Goal: Task Accomplishment & Management: Use online tool/utility

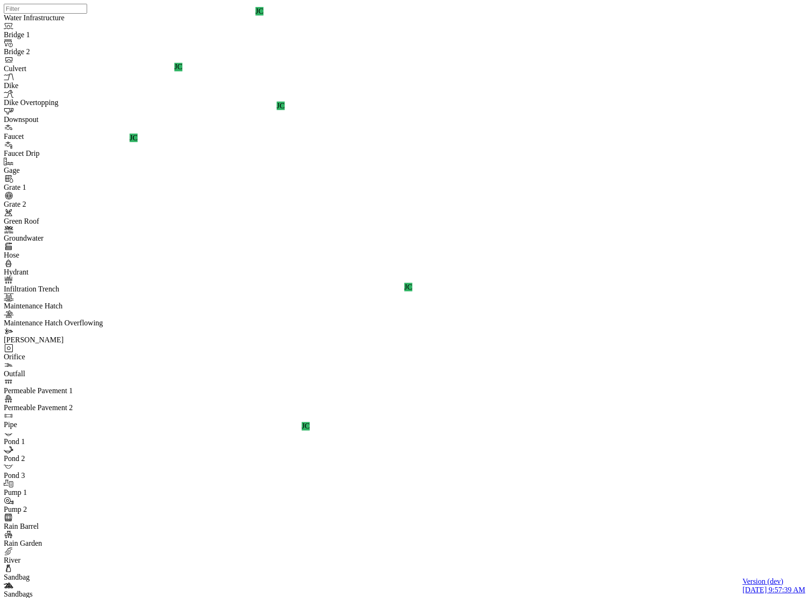
drag, startPoint x: 113, startPoint y: 114, endPoint x: 112, endPoint y: 120, distance: 6.2
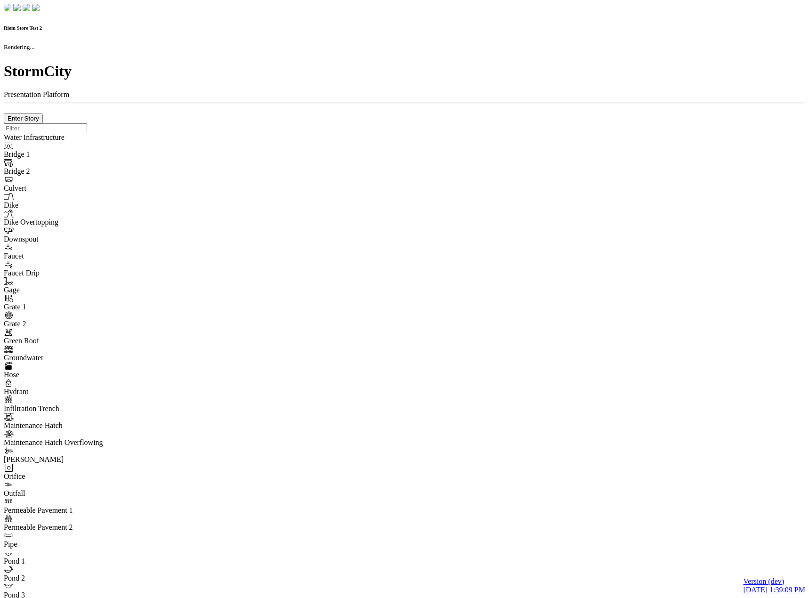
checkbox input "true"
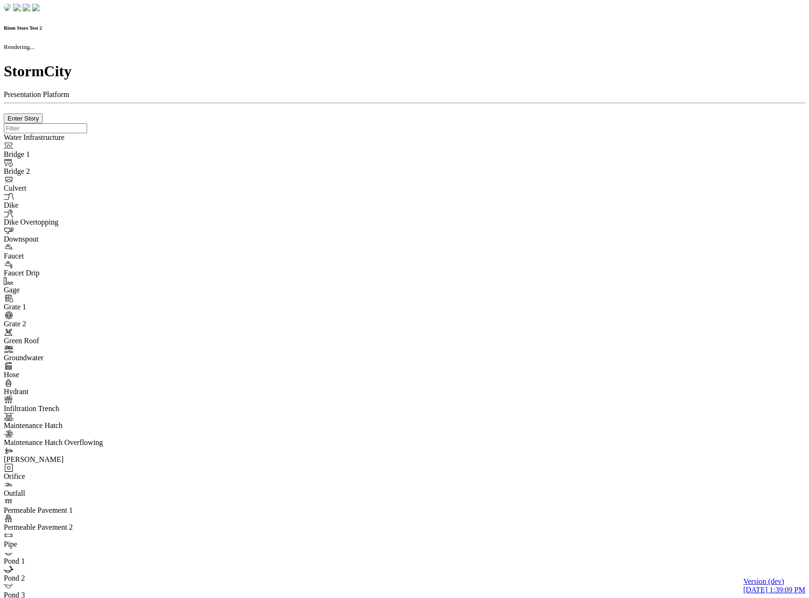
type input "0m"
type textarea "Depth = 0"
checkbox input "true"
select select "CIRCLE"
type input "7"
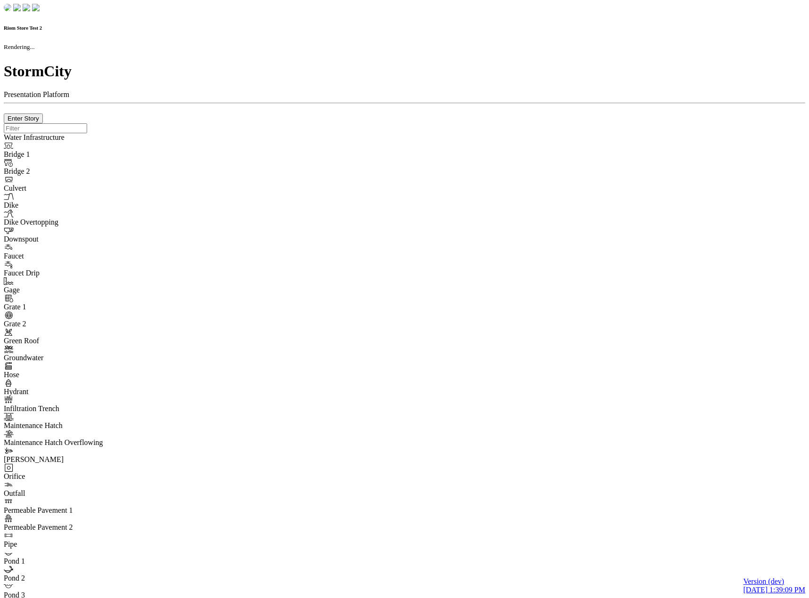
checkbox input "true"
type input "0"
type textarea "<i class="far fa-building"></i>"
select select "None"
type input "7"
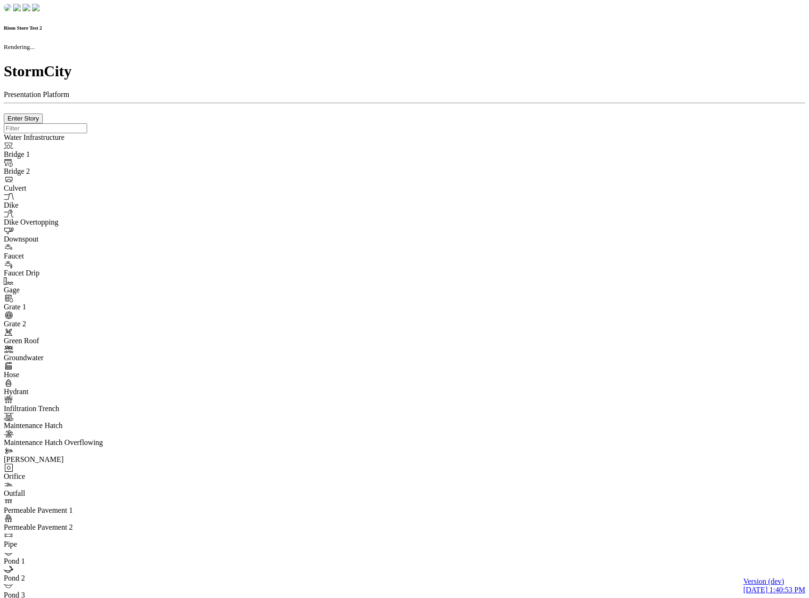
checkbox input "true"
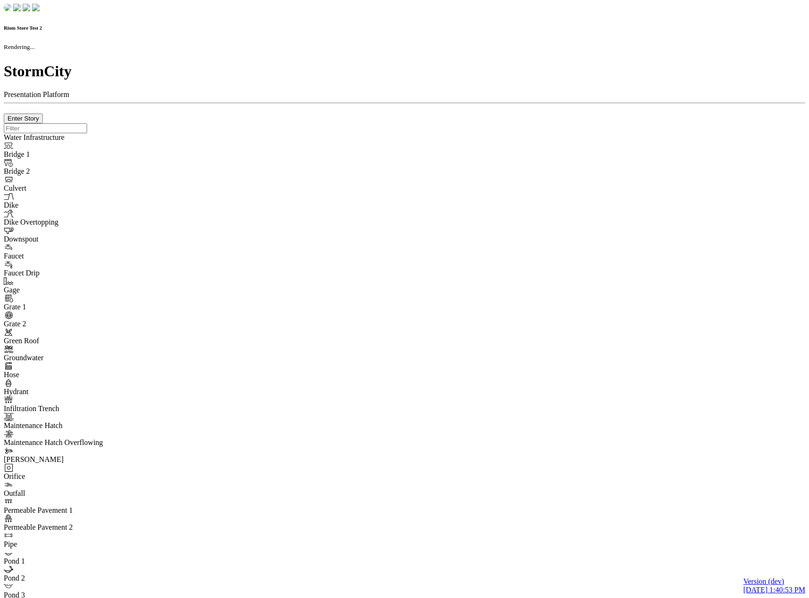
type input "0m"
type textarea "Depth = 0"
checkbox input "true"
select select "CIRCLE"
type input "7"
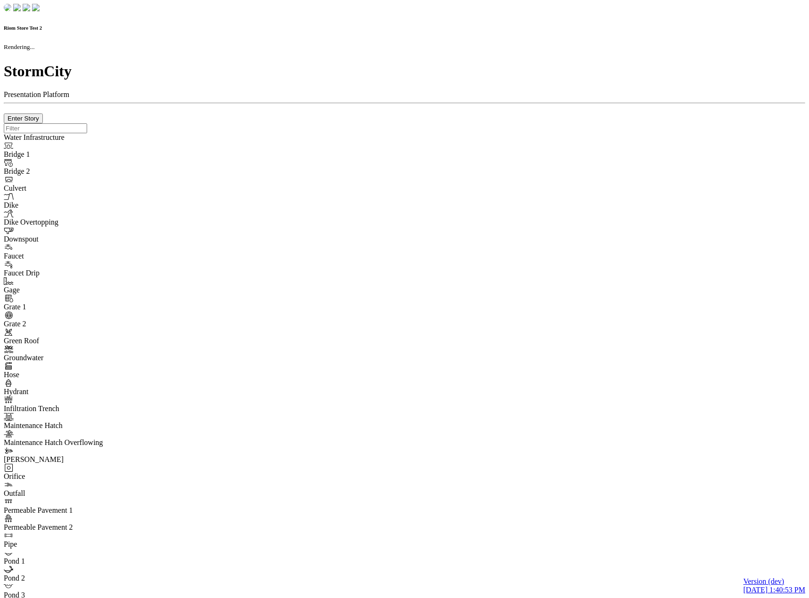
checkbox input "true"
type input "0"
select select "None"
type textarea "<i class="far fa-building"></i>"
type input "7"
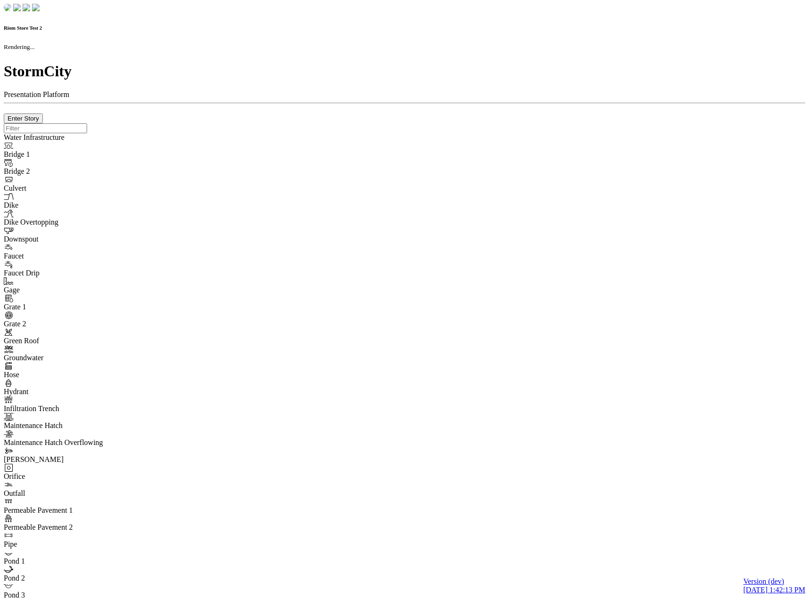
checkbox input "true"
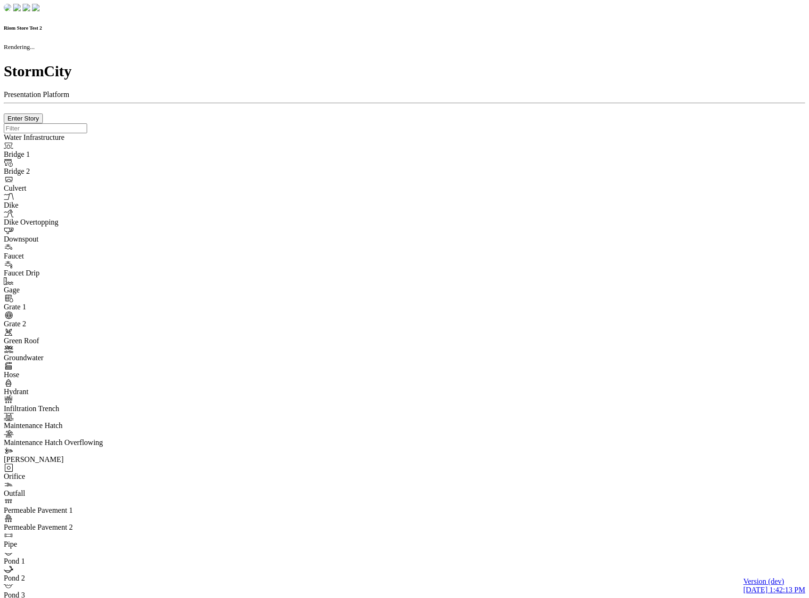
type input "0m"
type textarea "Depth = 0"
checkbox input "true"
select select "CIRCLE"
type input "7"
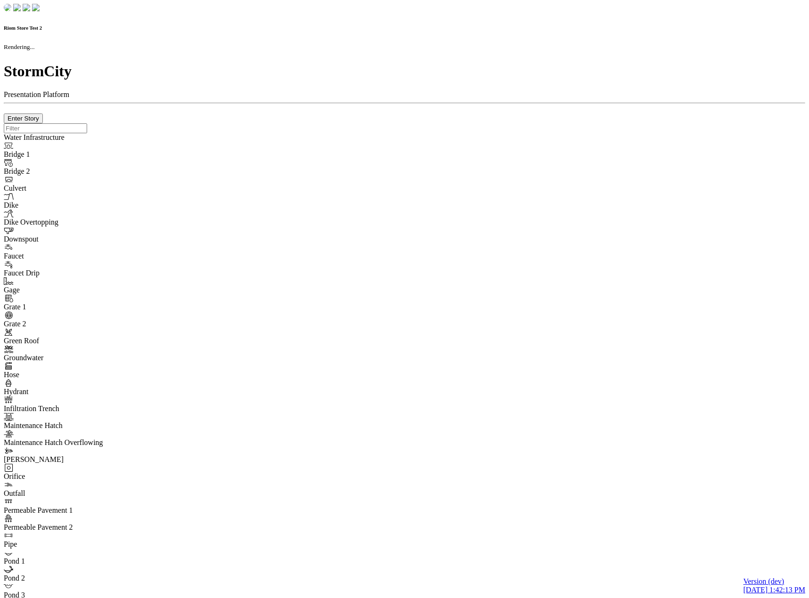
checkbox input "true"
type input "0"
type textarea "<i class="far fa-building"></i>"
select select "None"
type input "7"
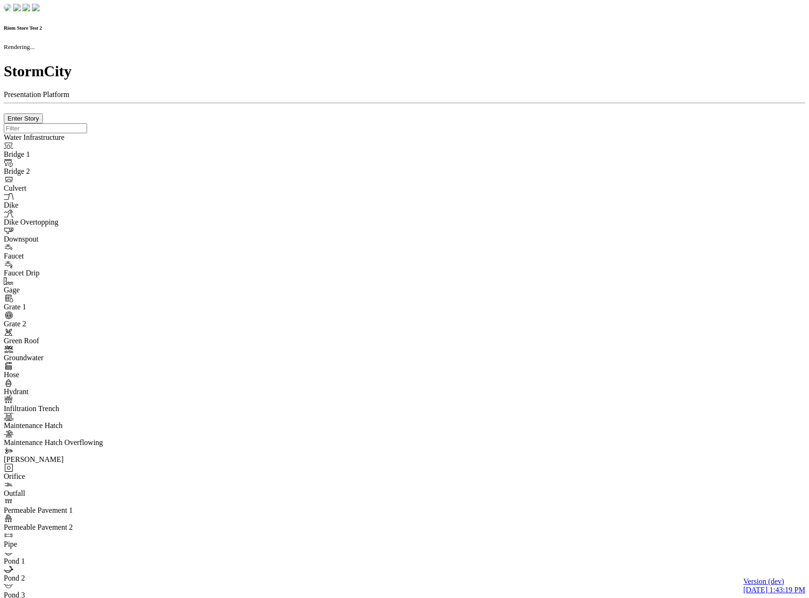
checkbox input "true"
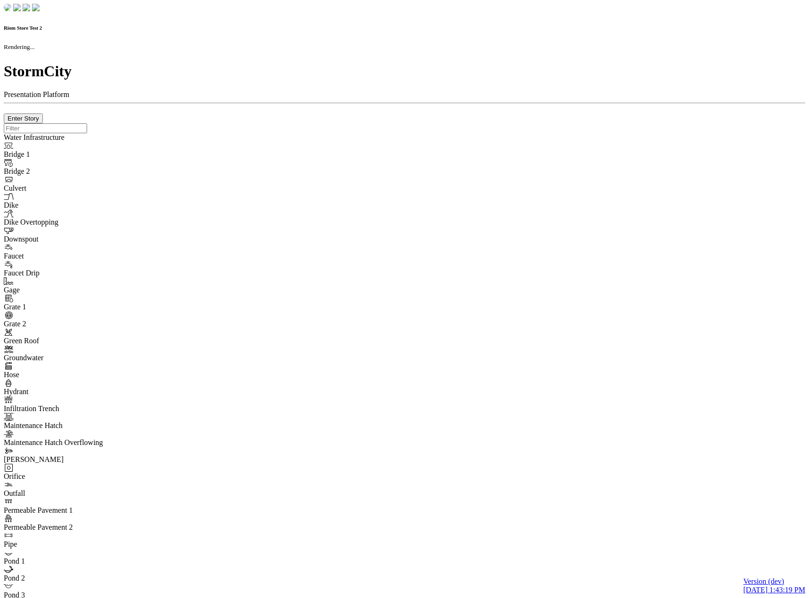
type input "0m"
type textarea "Depth = 0"
checkbox input "true"
select select "CIRCLE"
type input "7"
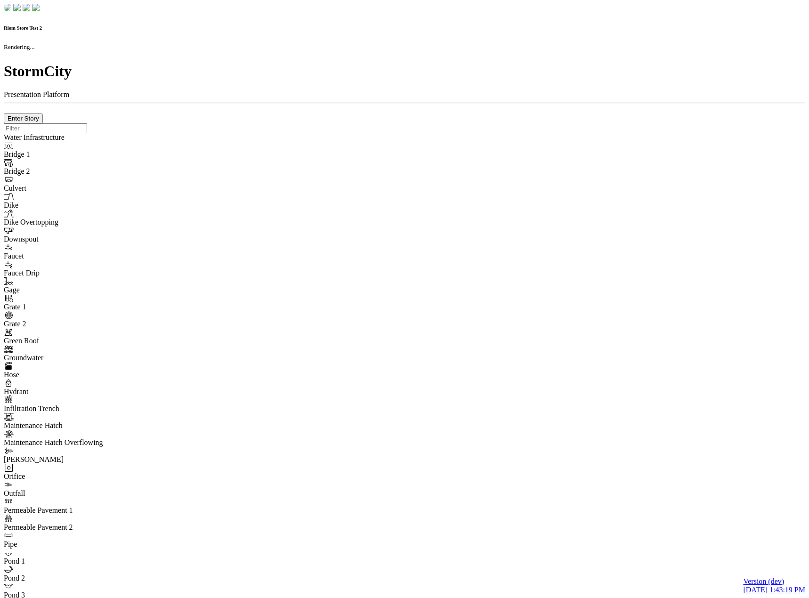
checkbox input "true"
type input "0"
select select "None"
type textarea "<i class="far fa-building"></i>"
type input "7"
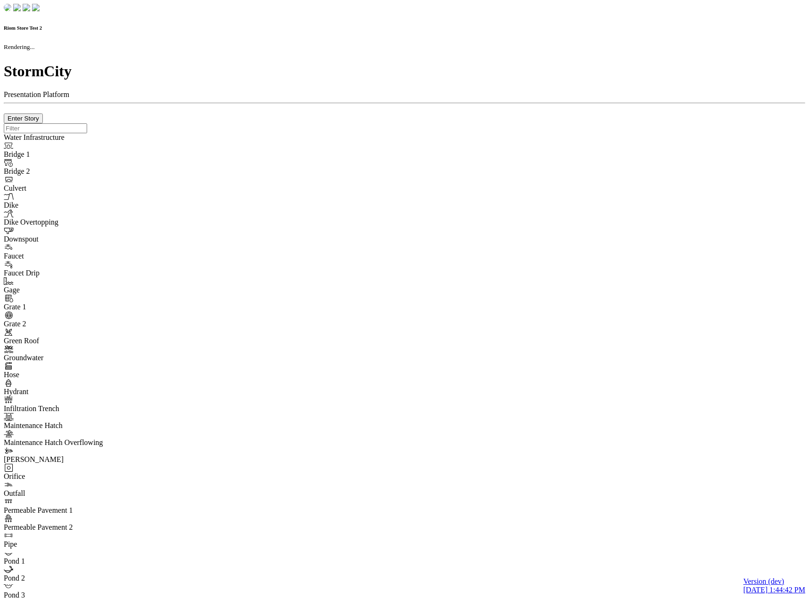
checkbox input "true"
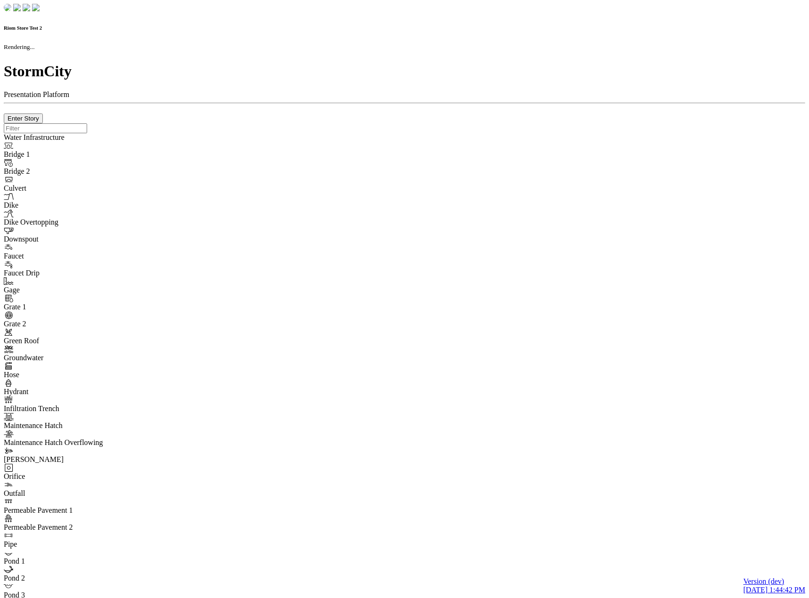
type input "0m"
type textarea "Depth = 0"
checkbox input "true"
select select "CIRCLE"
type input "7"
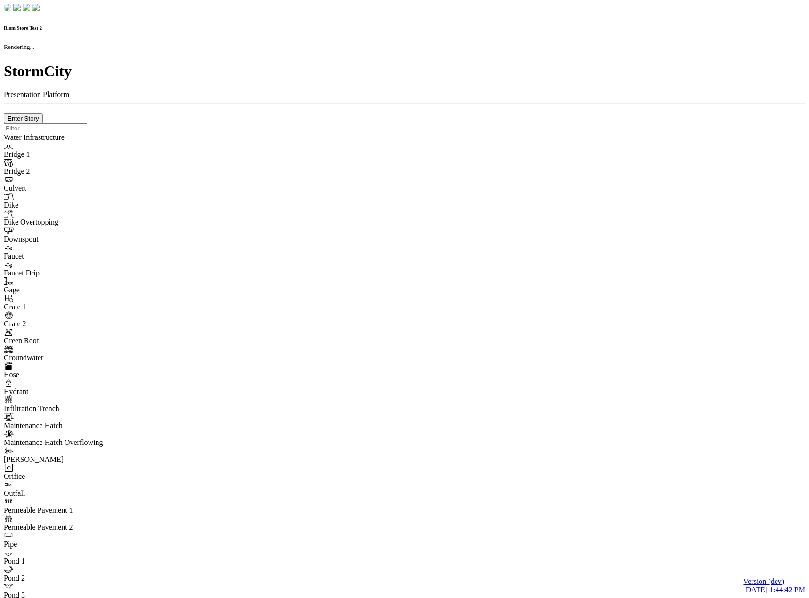
checkbox input "true"
type input "0"
type textarea "<i class="far fa-building"></i>"
select select "None"
type input "7"
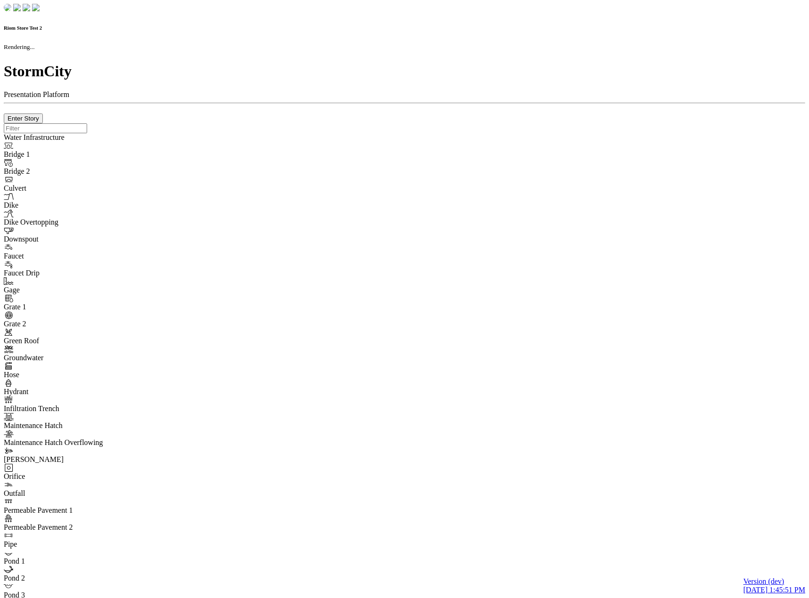
checkbox input "true"
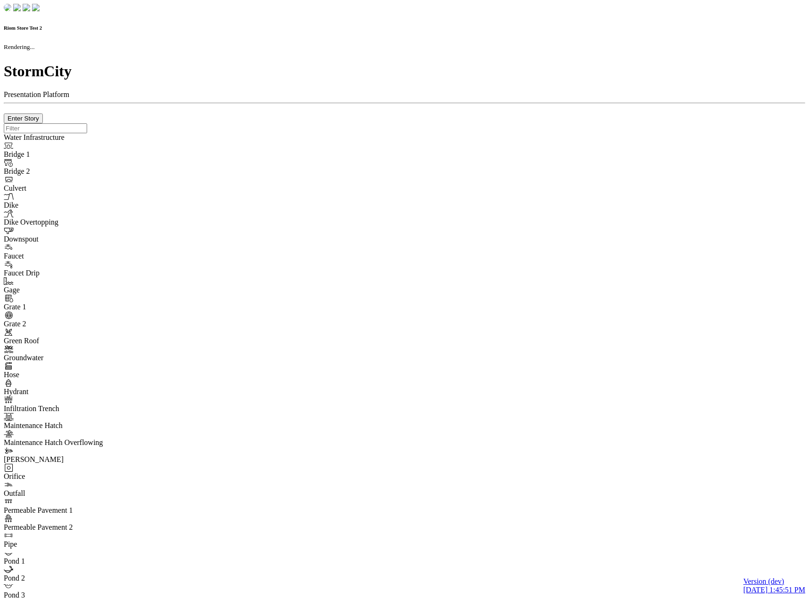
type input "0m"
type textarea "Depth = 0"
checkbox input "true"
select select "CIRCLE"
type input "7"
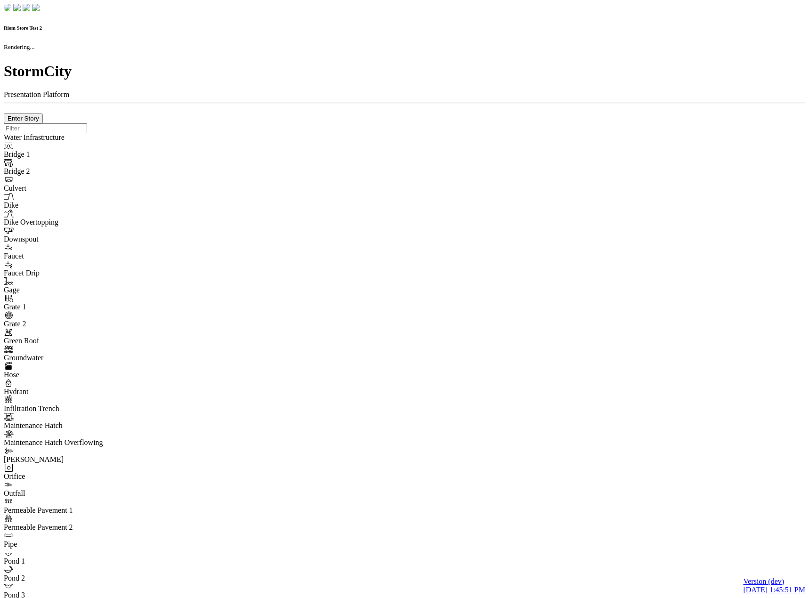
checkbox input "true"
type input "0"
select select "None"
type textarea "<i class="far fa-building"></i>"
type input "7"
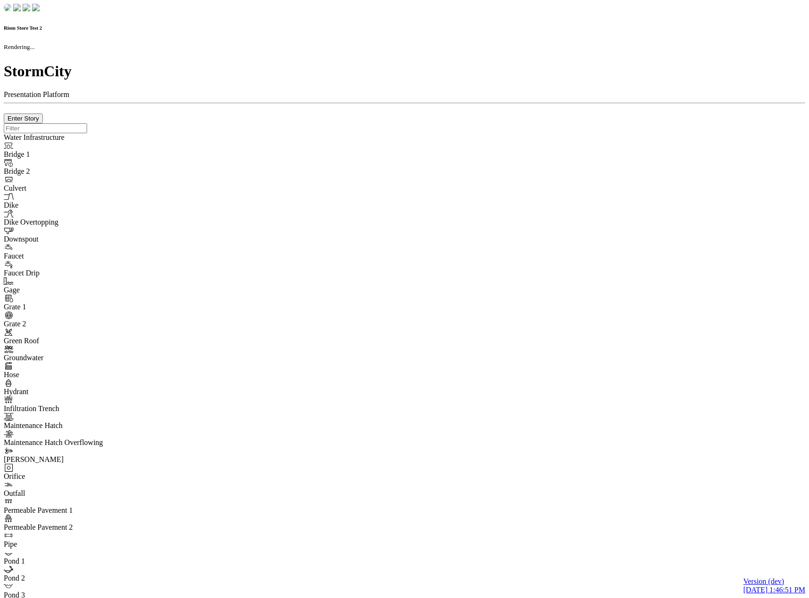
checkbox input "true"
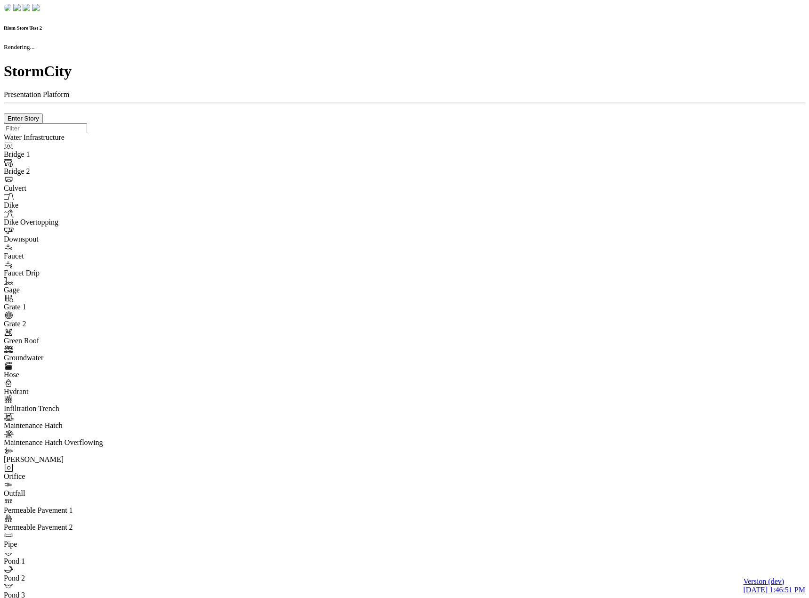
type input "0m"
type textarea "Depth = 0"
checkbox input "true"
select select "CIRCLE"
type input "7"
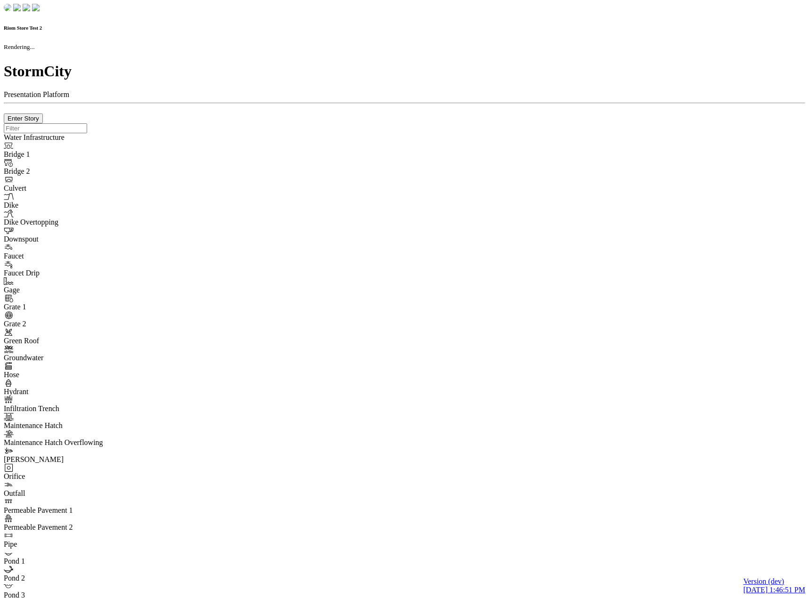
checkbox input "true"
type input "0"
type textarea "<i class="far fa-building"></i>"
checkbox input "true"
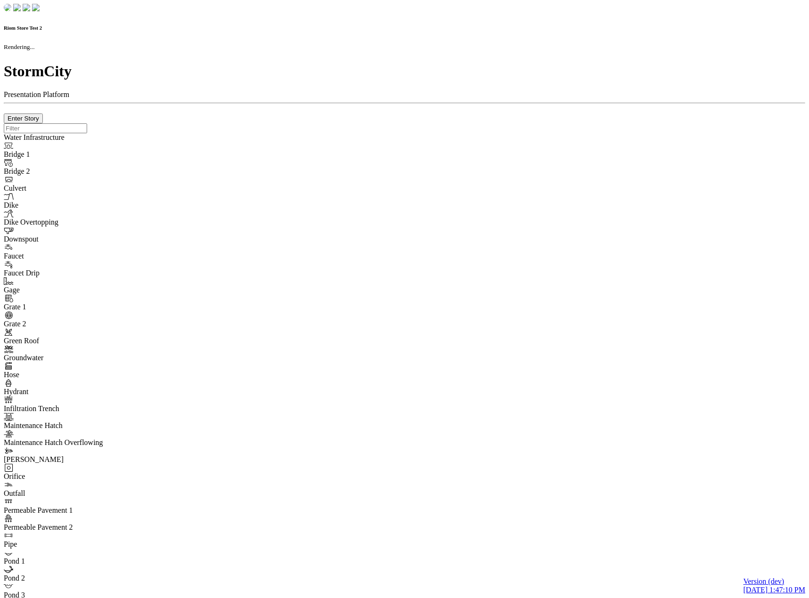
checkbox input "true"
type input "0m"
type textarea "Depth = 0"
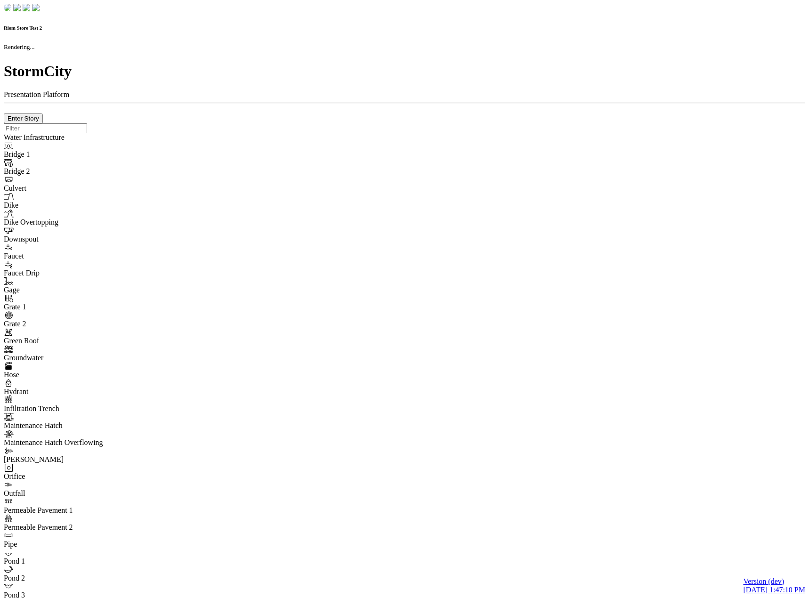
checkbox input "true"
select select "CIRCLE"
type input "7"
checkbox input "true"
type input "0"
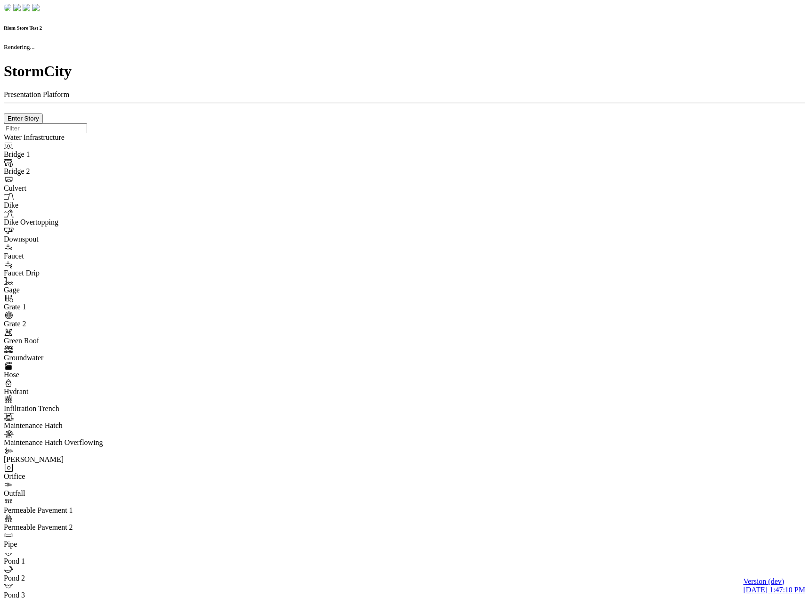
type textarea "<i class="far fa-building"></i>"
select select "None"
type input "7"
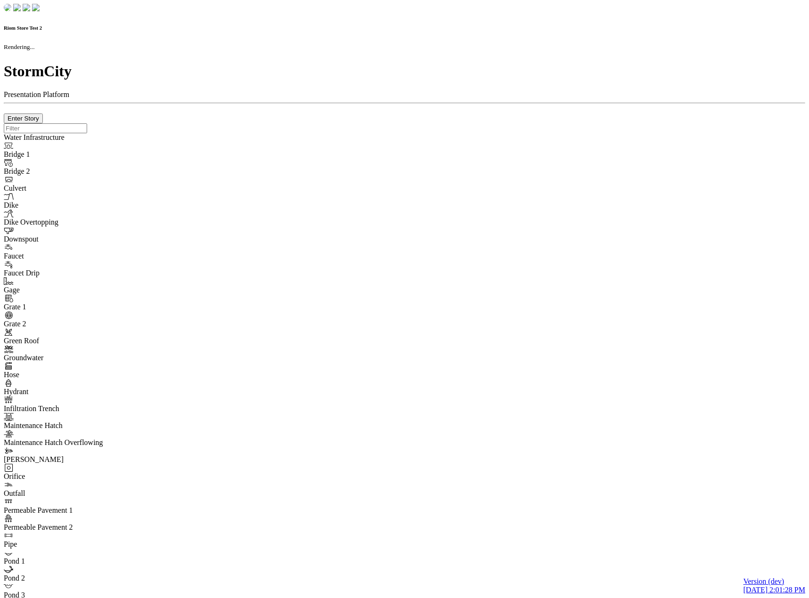
checkbox input "true"
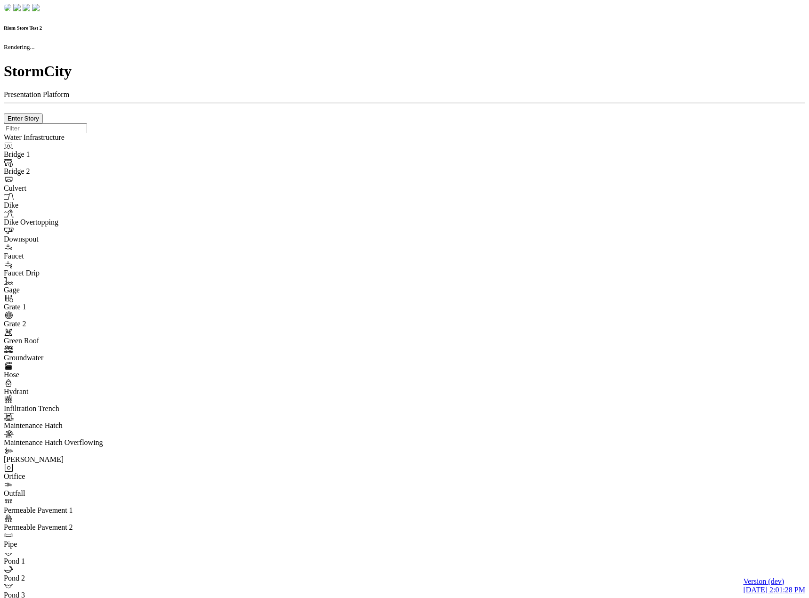
type input "0m"
type textarea "Depth = 0"
checkbox input "true"
select select "CIRCLE"
type input "7"
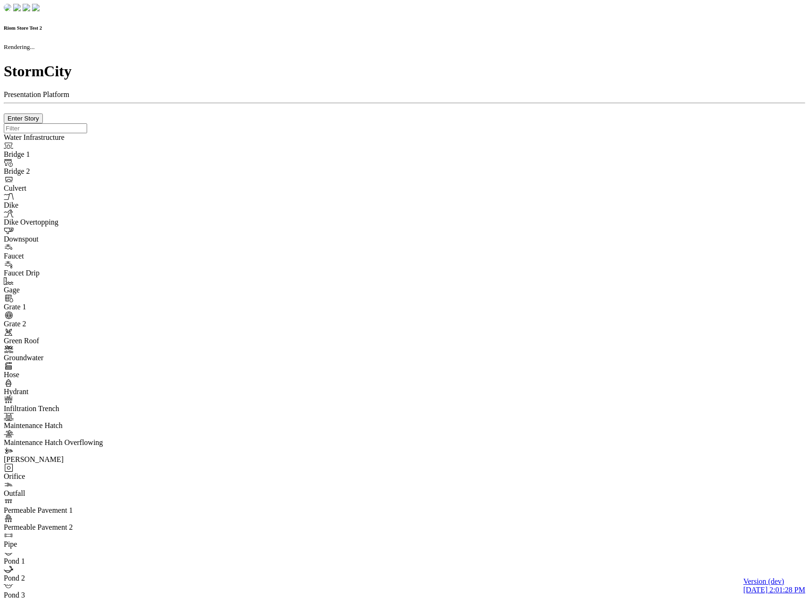
checkbox input "true"
type input "0"
type textarea "<i class="far fa-building"></i>"
type input "7"
select select "None"
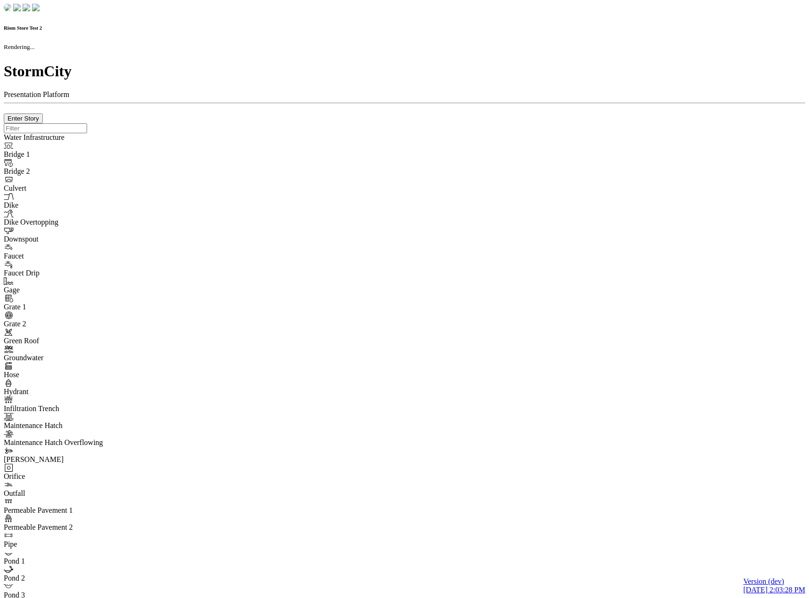
checkbox input "true"
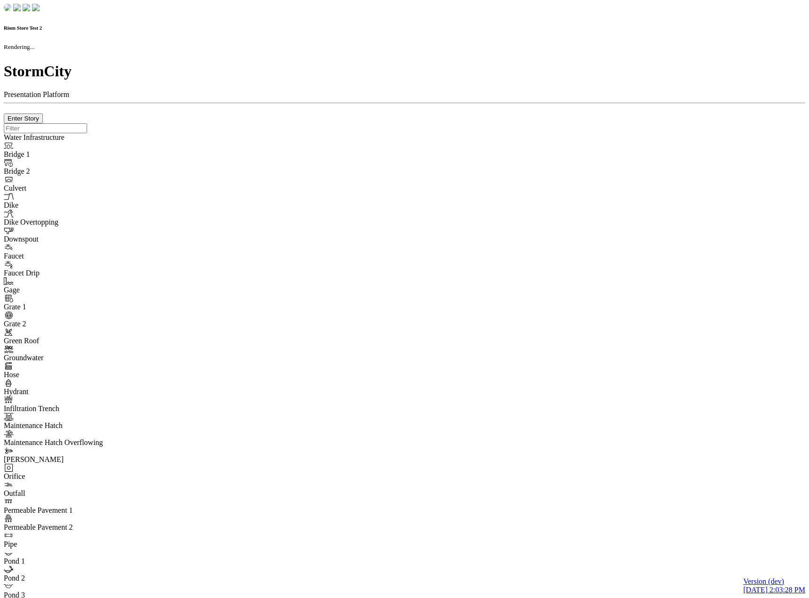
type input "0m"
type textarea "Depth = 0"
checkbox input "true"
select select "CIRCLE"
type input "7"
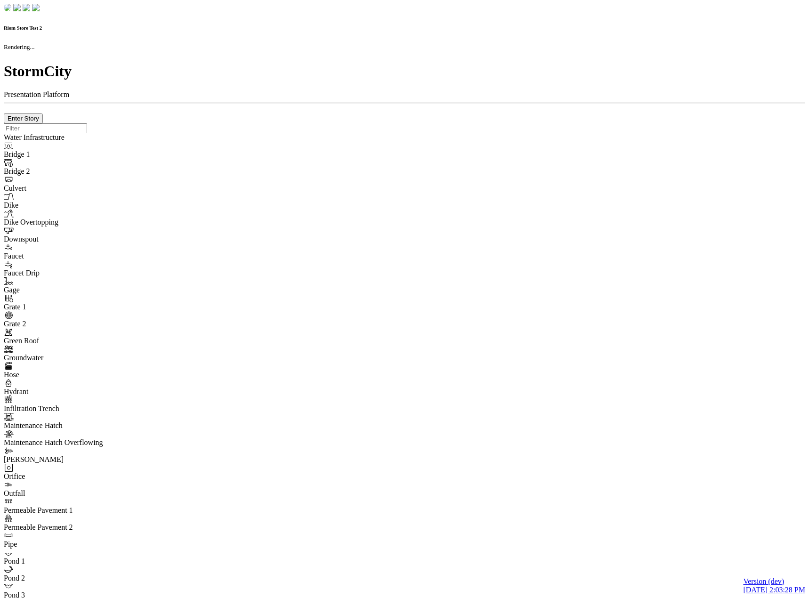
checkbox input "true"
type input "0"
type textarea "<i class="far fa-building"></i>"
select select "None"
type input "7"
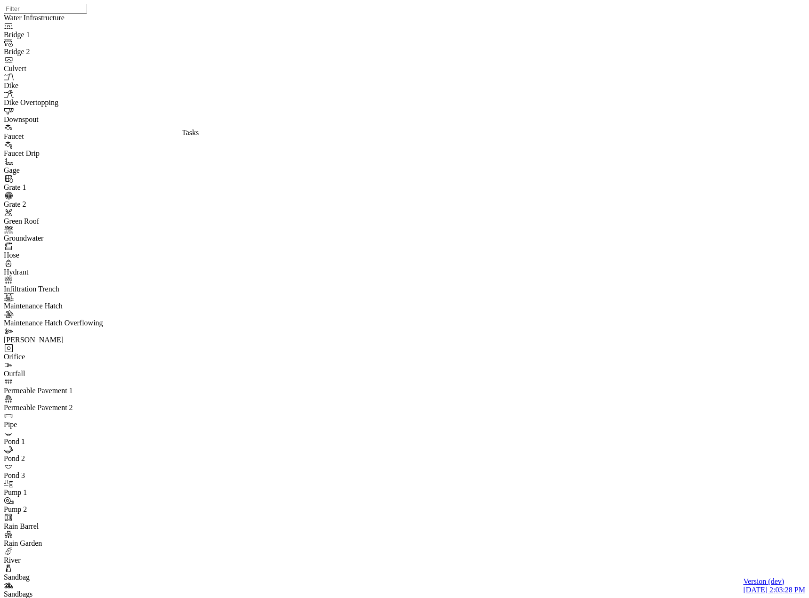
drag, startPoint x: 216, startPoint y: 115, endPoint x: 201, endPoint y: 123, distance: 16.9
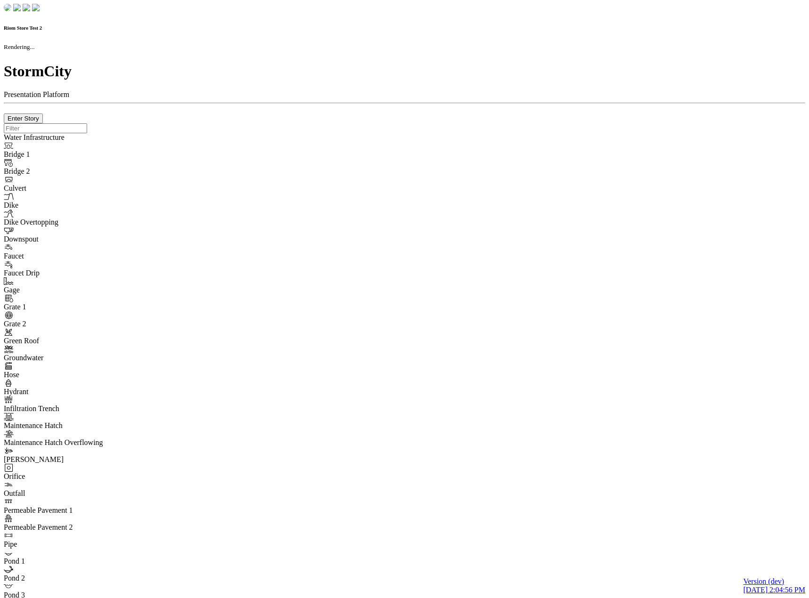
checkbox input "true"
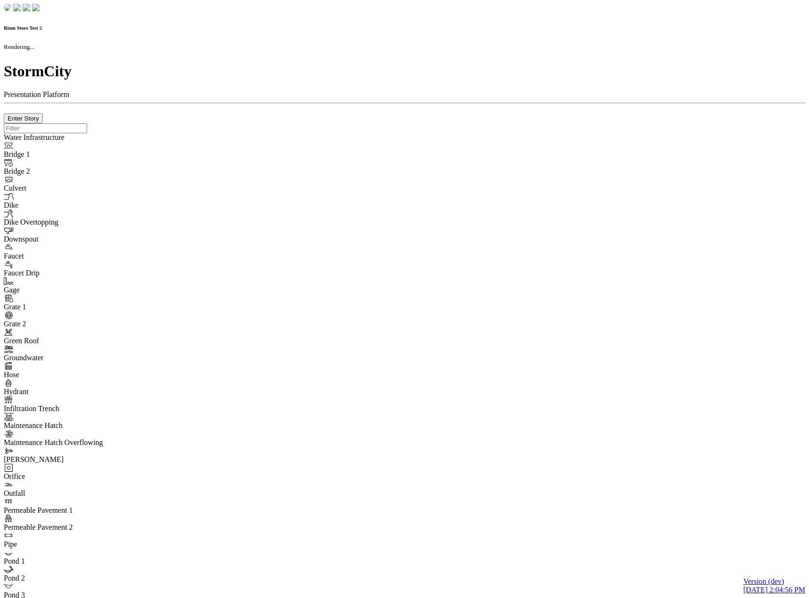
type input "0m"
type textarea "Depth = 0"
checkbox input "true"
select select "CIRCLE"
type input "7"
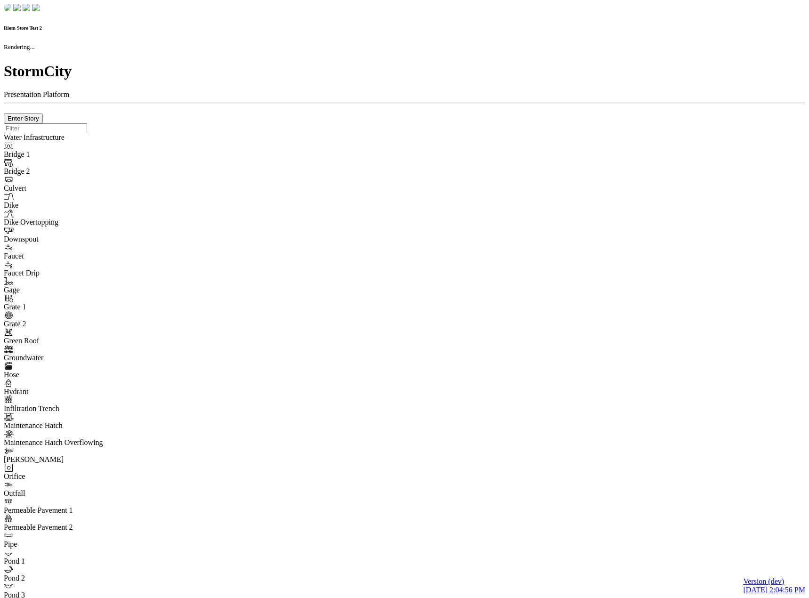
checkbox input "true"
type input "0"
type textarea "<i class="far fa-building"></i>"
type input "7"
select select "None"
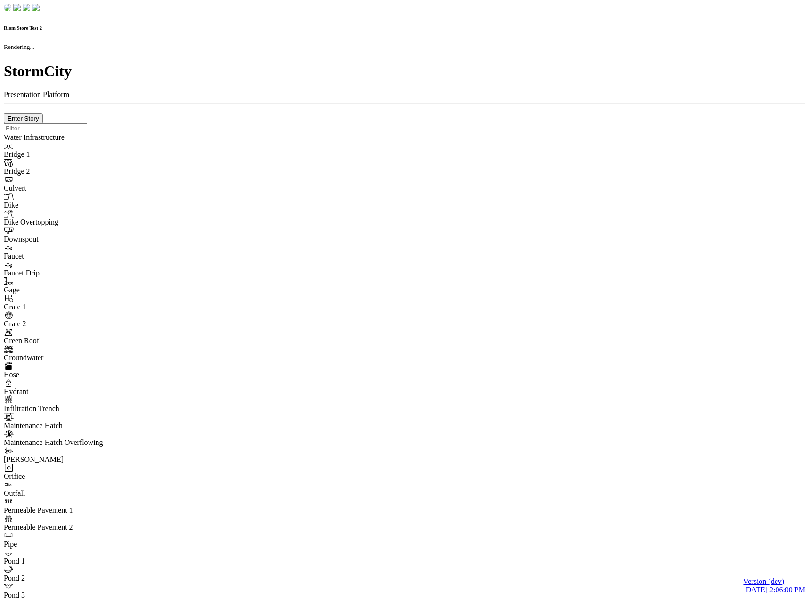
checkbox input "true"
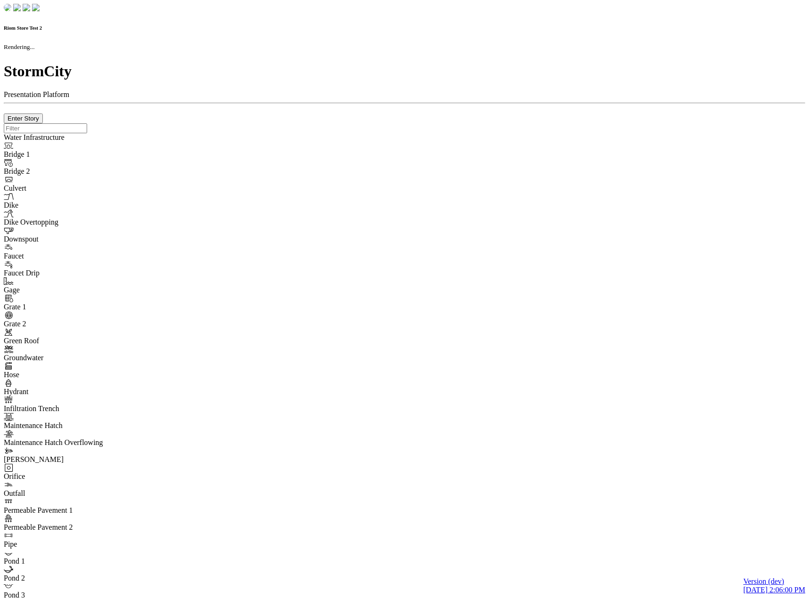
type input "0m"
type textarea "Depth = 0"
checkbox input "true"
select select "CIRCLE"
type input "7"
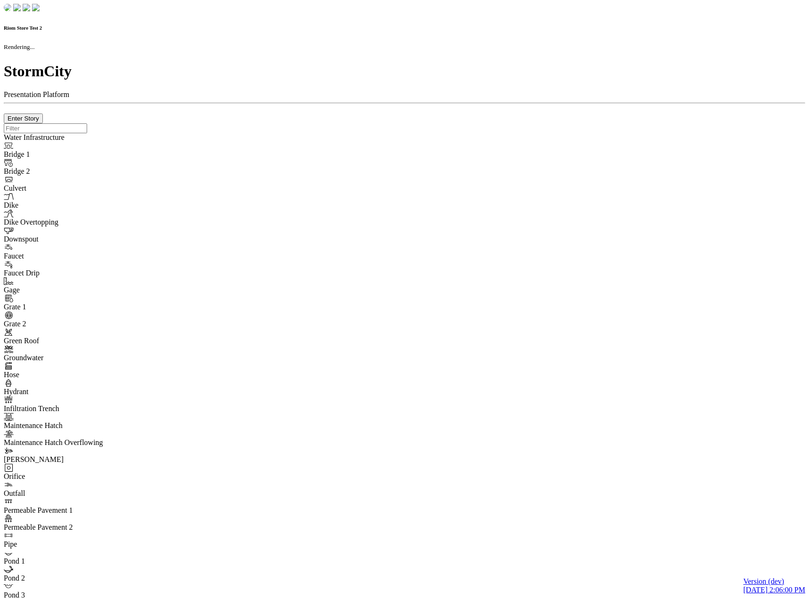
checkbox input "true"
type input "0"
type textarea "<i class="far fa-building"></i>"
type input "7"
select select "None"
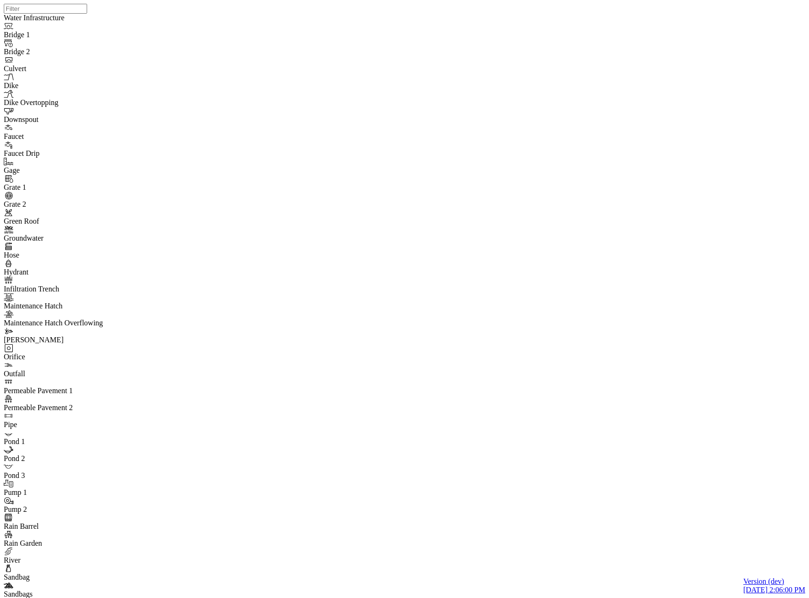
drag, startPoint x: 340, startPoint y: 66, endPoint x: 340, endPoint y: 75, distance: 8.5
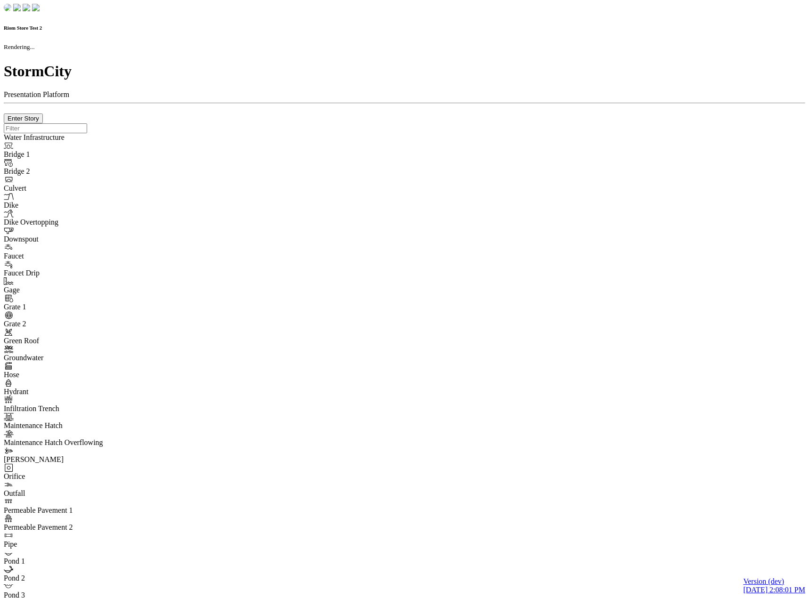
checkbox input "true"
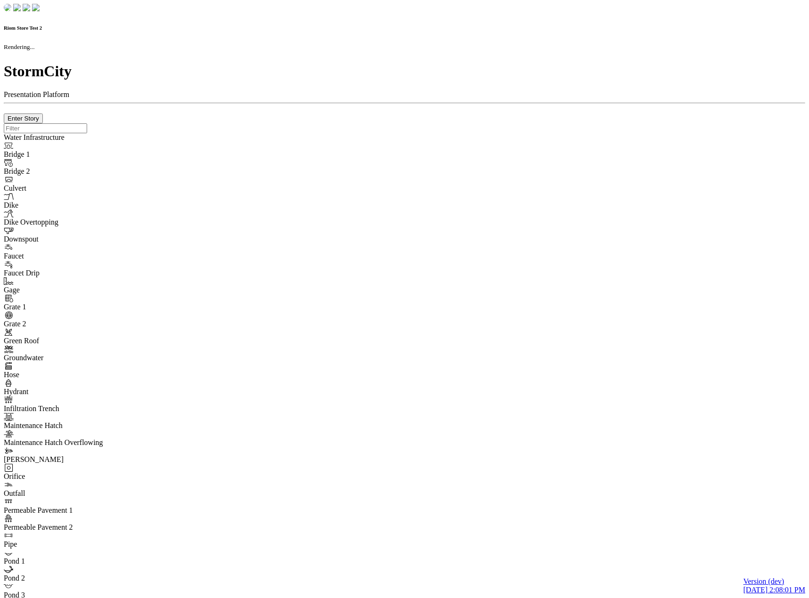
type input "0m"
type textarea "Depth = 0"
checkbox input "true"
select select "CIRCLE"
type input "7"
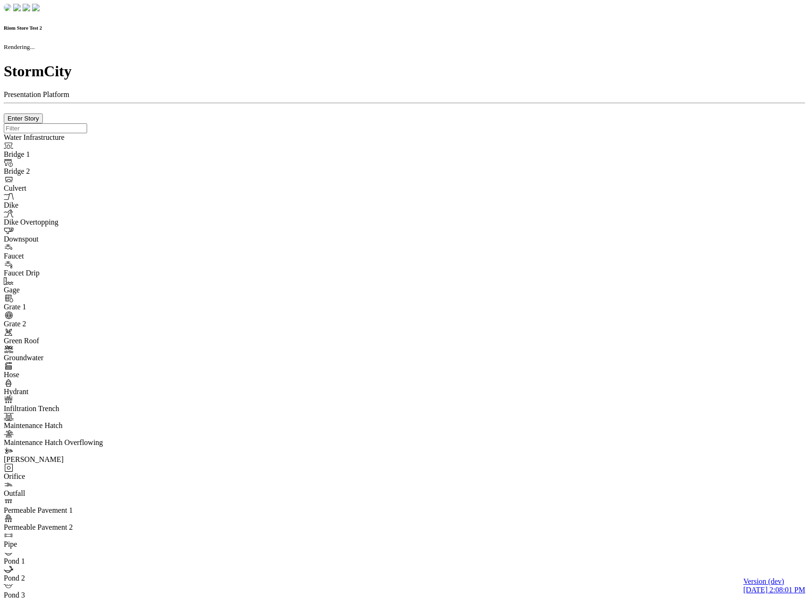
checkbox input "true"
type input "0"
type textarea "<i class="far fa-building"></i>"
select select "None"
type input "7"
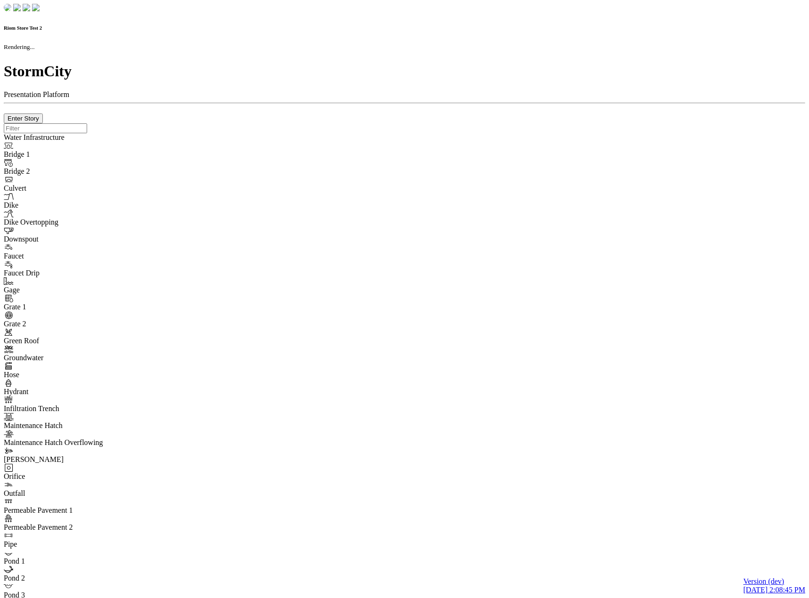
checkbox input "true"
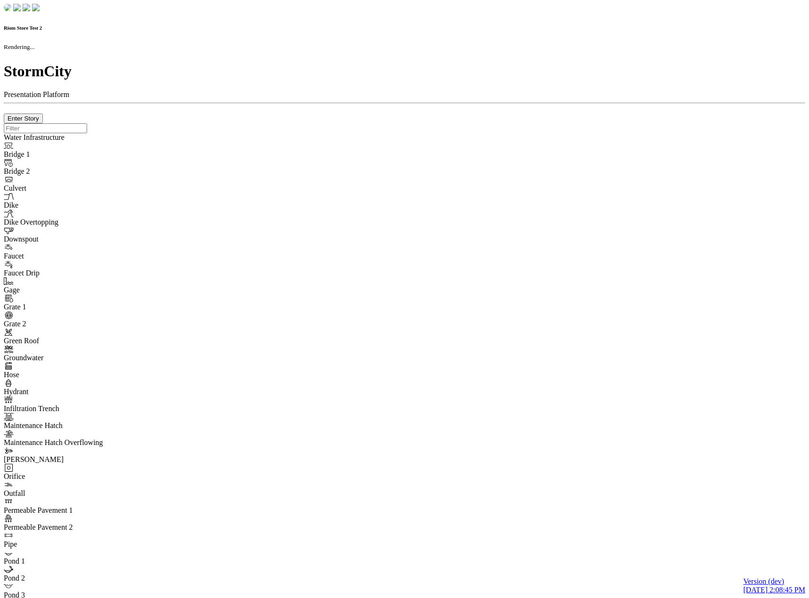
type input "0m"
type textarea "Depth = 0"
checkbox input "true"
select select "CIRCLE"
type input "7"
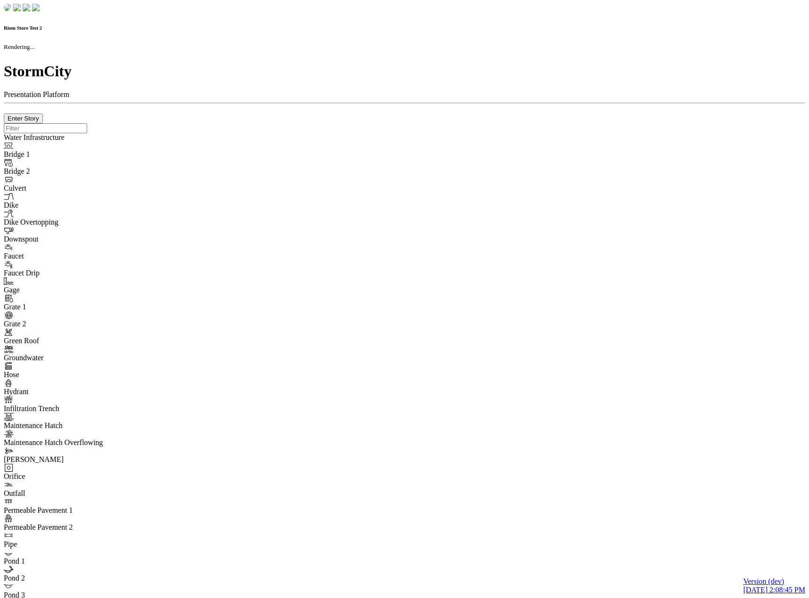
checkbox input "true"
type input "0"
select select "None"
type textarea "<i class="far fa-building"></i>"
type input "7"
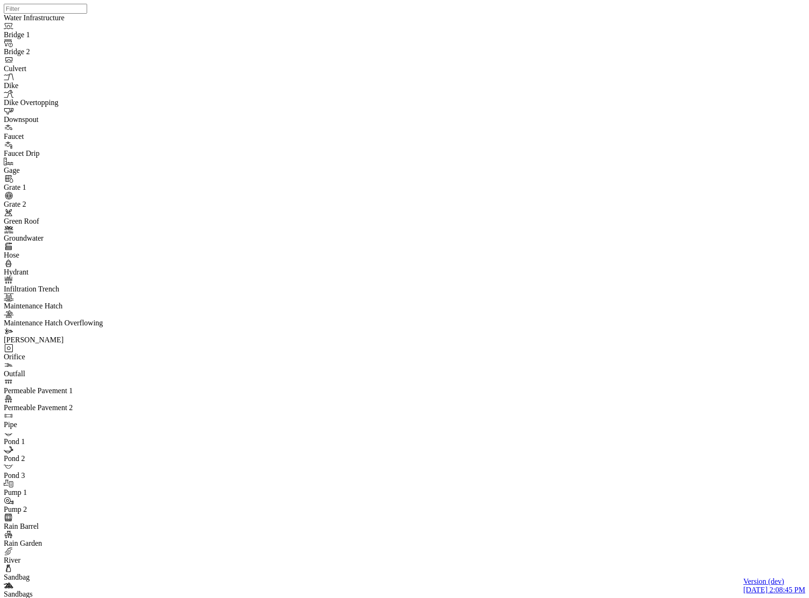
type input "Most Recent"
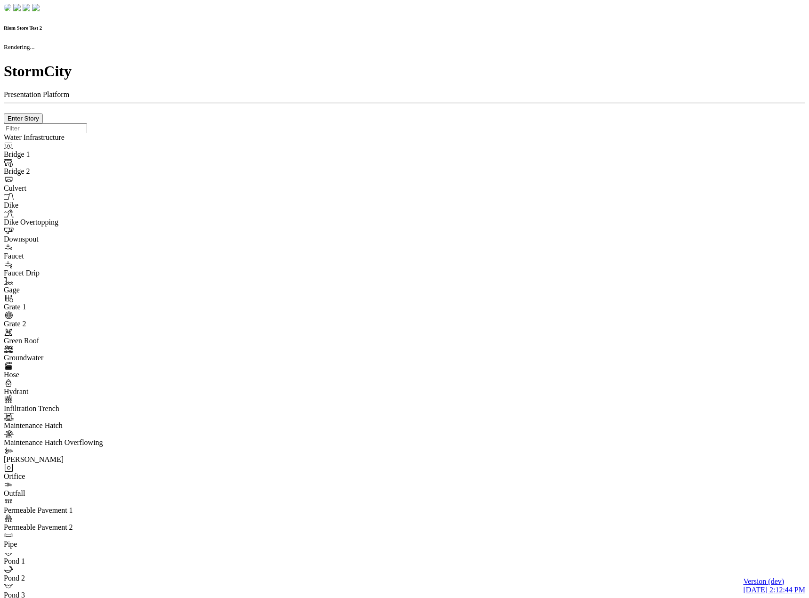
checkbox input "true"
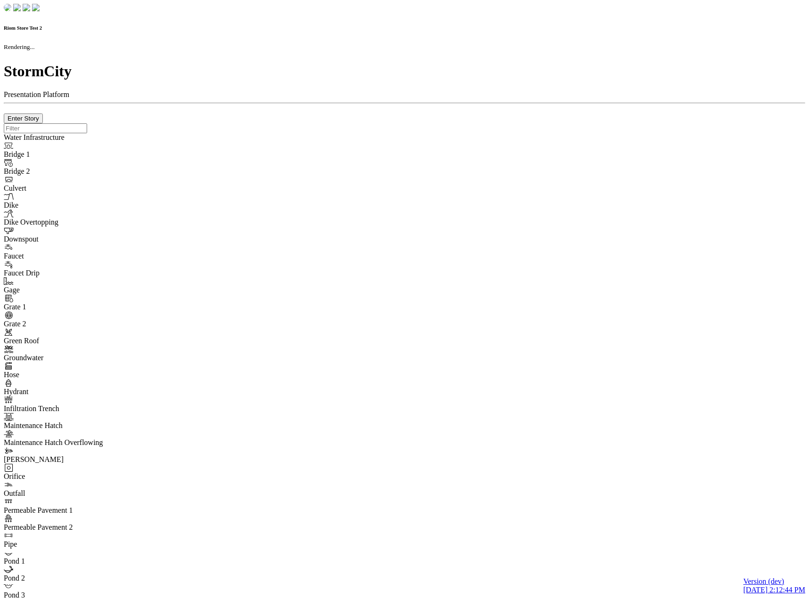
type input "0m"
type textarea "Depth = 0"
checkbox input "true"
select select "CIRCLE"
type input "7"
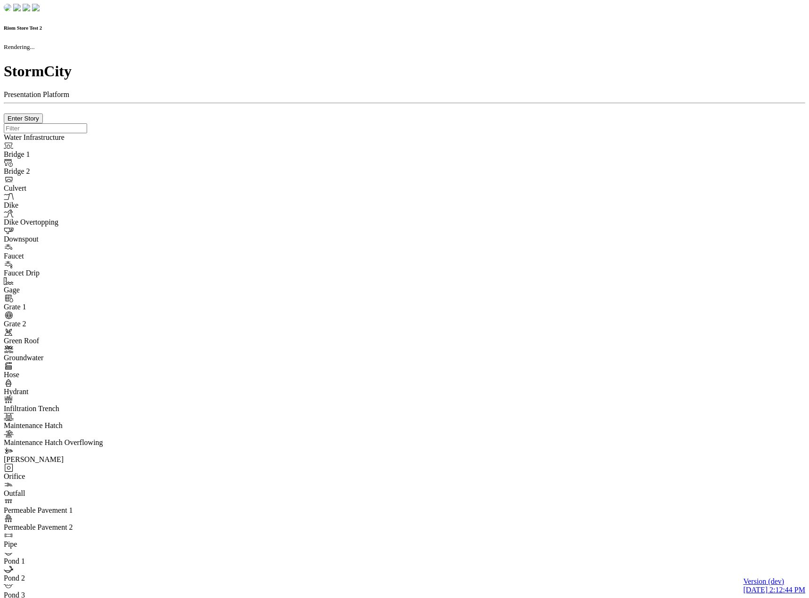
checkbox input "true"
type input "0"
type textarea "<i class="far fa-building"></i>"
type input "7"
select select "None"
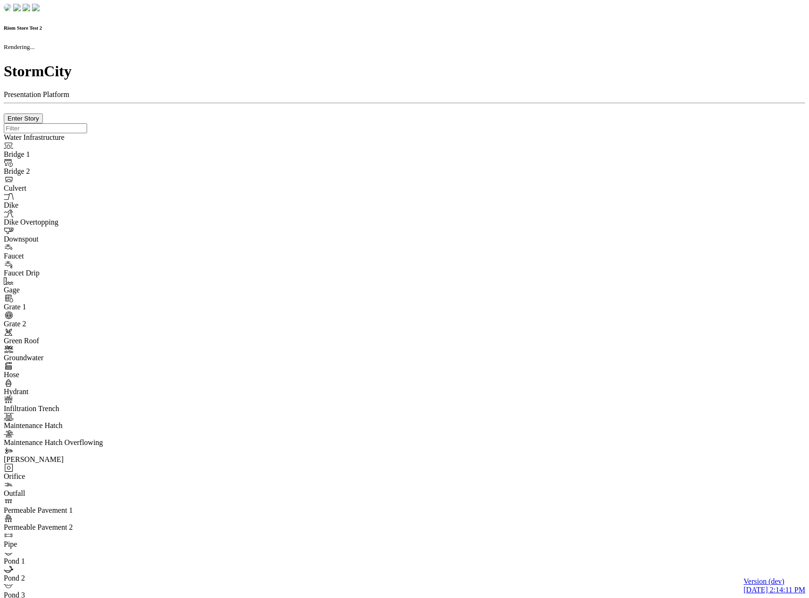
checkbox input "true"
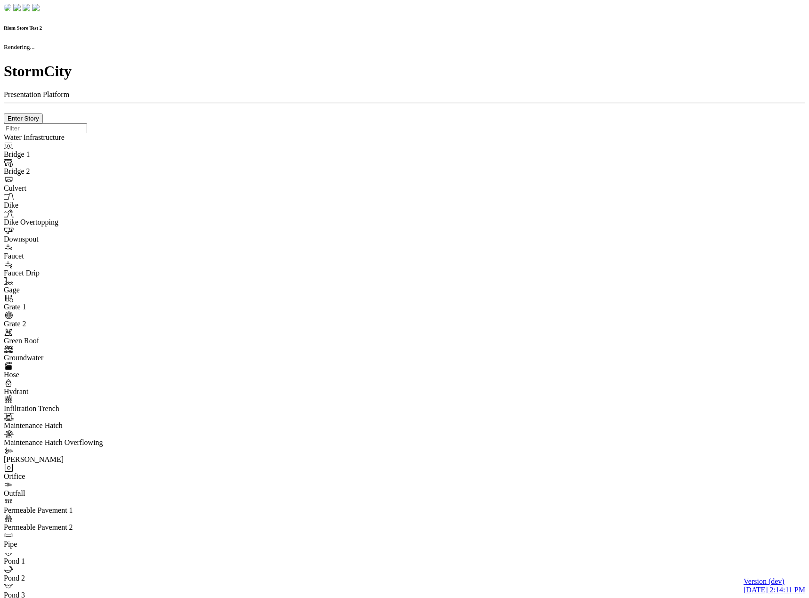
type input "0m"
type textarea "Depth = 0"
checkbox input "true"
select select "CIRCLE"
type input "7"
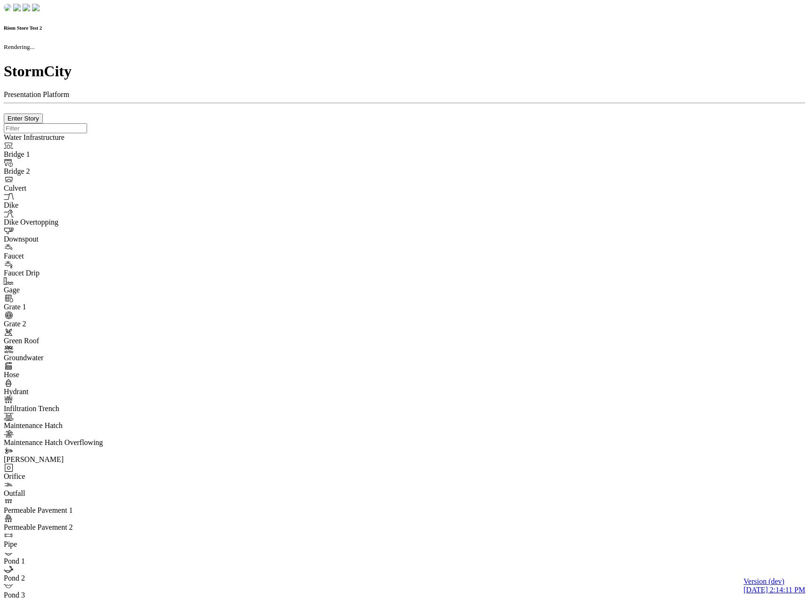
checkbox input "true"
type input "0"
type textarea "<i class="far fa-building"></i>"
type input "7"
select select "None"
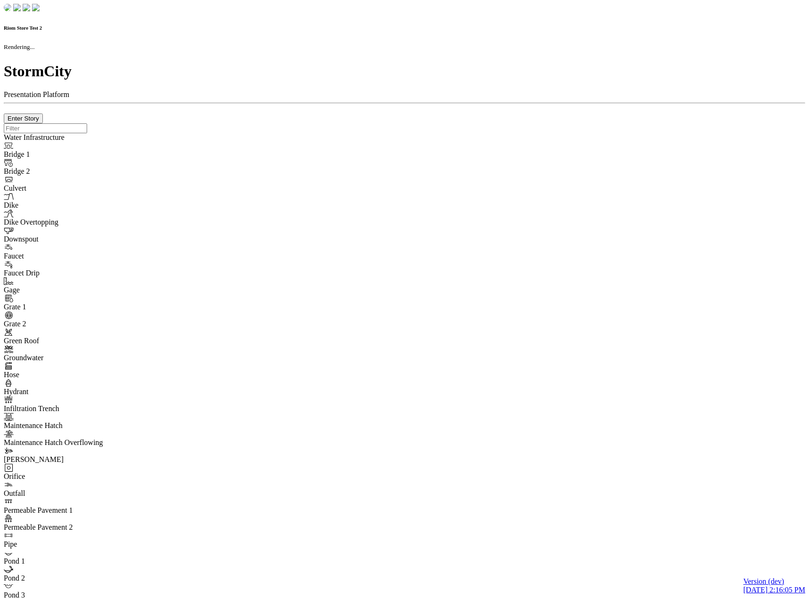
checkbox input "true"
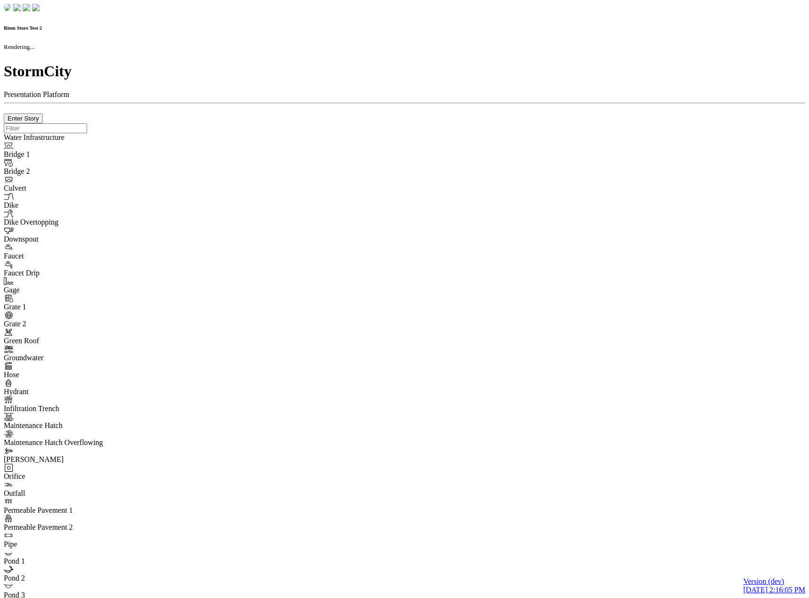
type input "0m"
type textarea "Depth = 0"
checkbox input "true"
select select "CIRCLE"
type input "7"
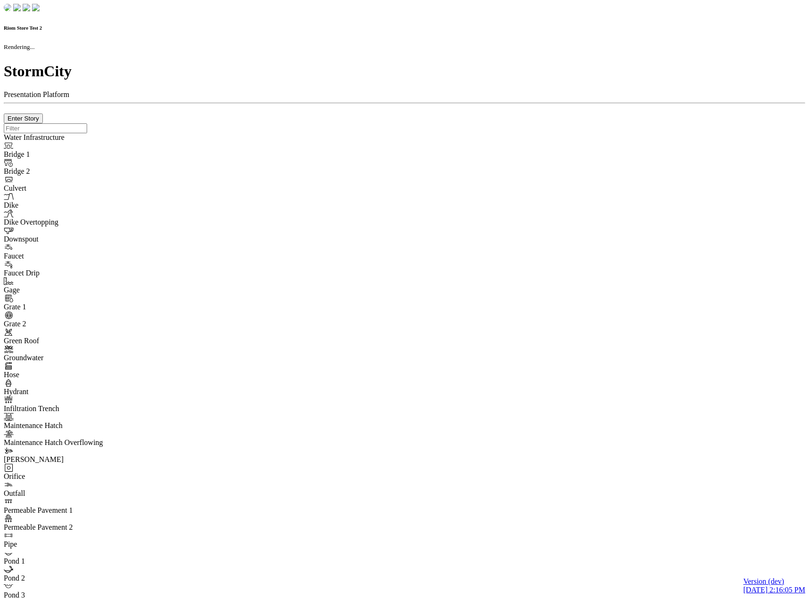
checkbox input "true"
type input "0"
type textarea "<i class="far fa-building"></i>"
type input "7"
select select "None"
